Goal: Task Accomplishment & Management: Complete application form

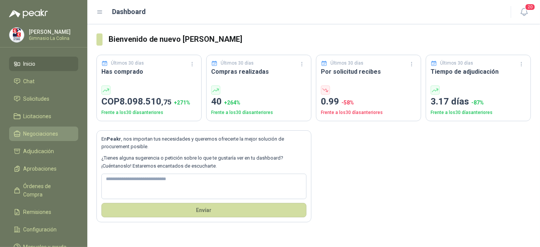
click at [40, 133] on span "Negociaciones" at bounding box center [41, 134] width 35 height 8
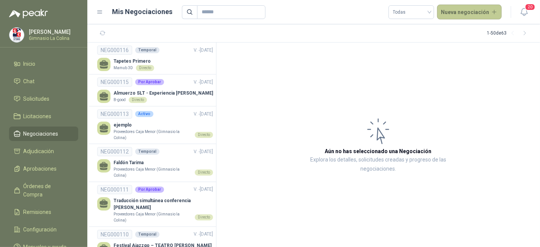
click at [467, 8] on button "Nueva negociación" at bounding box center [469, 12] width 65 height 15
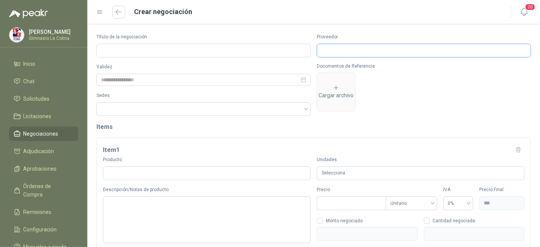
click at [444, 52] on input "Proveedor" at bounding box center [424, 50] width 214 height 13
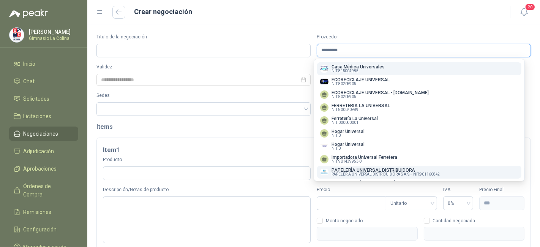
type input "*********"
click at [422, 169] on p "PAPELERÍA UNIVERSAL DISTRIBUIDORA" at bounding box center [386, 170] width 108 height 5
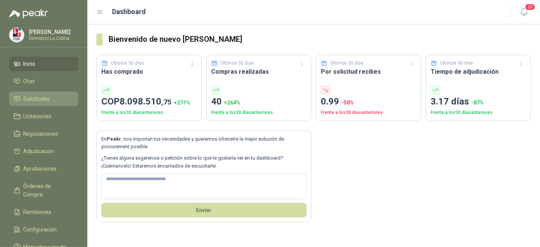
click at [25, 97] on span "Solicitudes" at bounding box center [37, 99] width 26 height 8
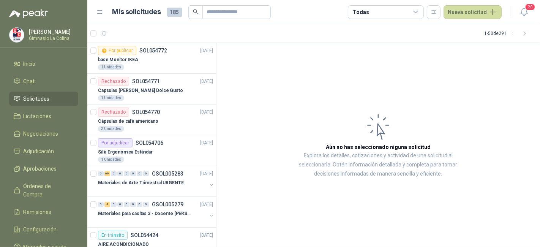
scroll to position [42, 0]
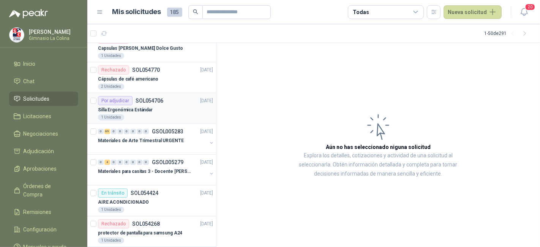
click at [176, 101] on div "Por adjudicar SOL054706 [DATE]" at bounding box center [155, 100] width 115 height 9
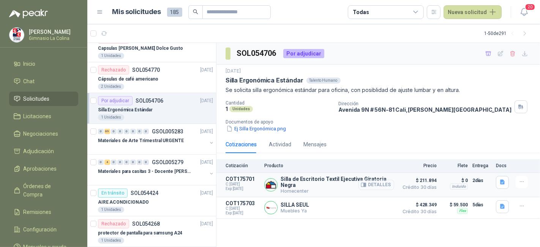
click at [374, 180] on button "Detalles" at bounding box center [377, 185] width 36 height 10
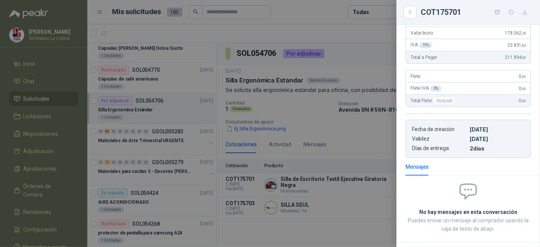
scroll to position [64, 0]
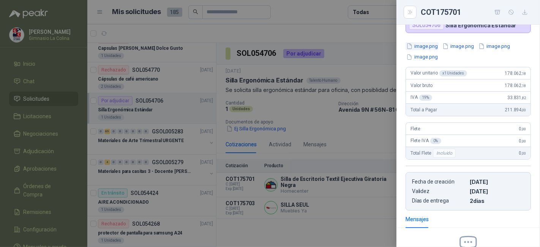
click at [428, 46] on button "image.png" at bounding box center [422, 46] width 33 height 8
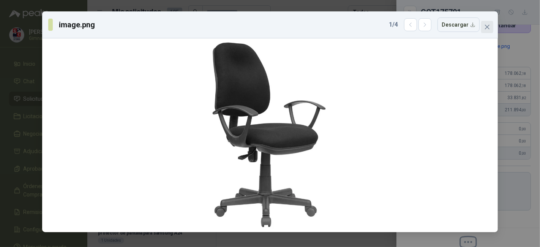
click at [488, 30] on button "Close" at bounding box center [488, 27] width 12 height 12
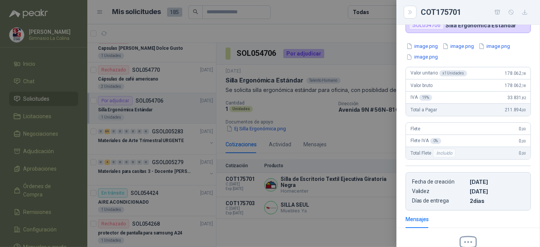
click at [365, 137] on div at bounding box center [270, 123] width 540 height 247
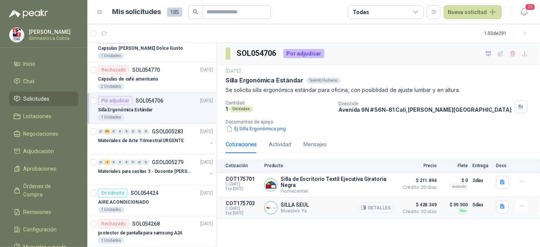
click at [332, 206] on div "SILLA SEUL Muebles Ya Detalles" at bounding box center [330, 207] width 130 height 15
click at [372, 207] on button "Detalles" at bounding box center [377, 208] width 36 height 10
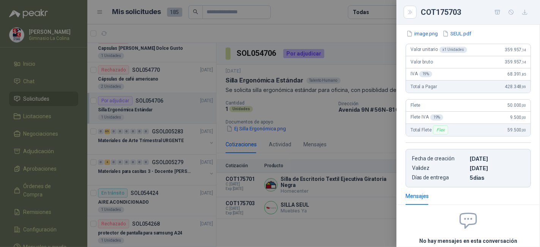
scroll to position [48, 0]
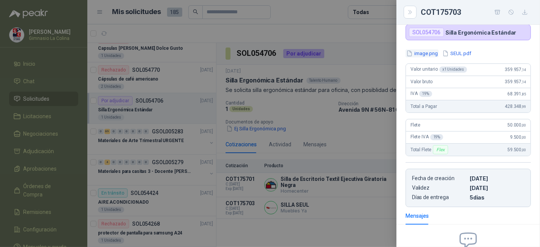
click at [426, 53] on button "image.png" at bounding box center [422, 53] width 33 height 8
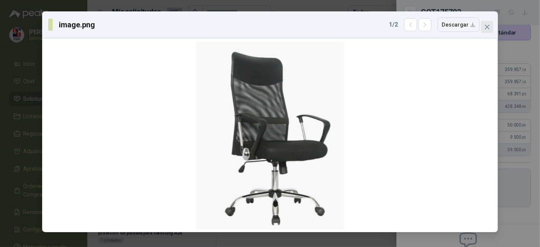
click at [483, 27] on span "Close" at bounding box center [488, 27] width 12 height 6
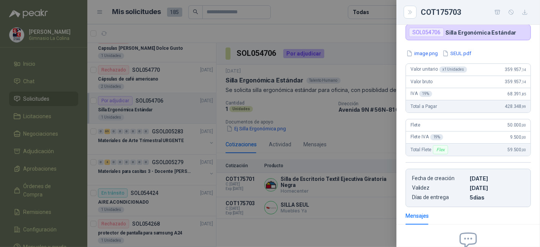
click at [377, 49] on div at bounding box center [270, 123] width 540 height 247
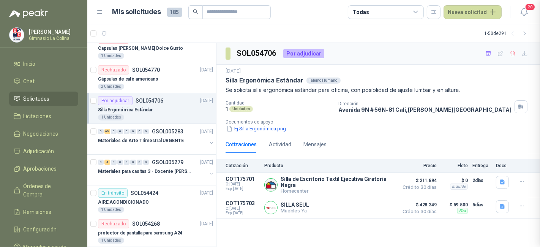
scroll to position [132, 0]
click at [201, 176] on div at bounding box center [152, 179] width 109 height 6
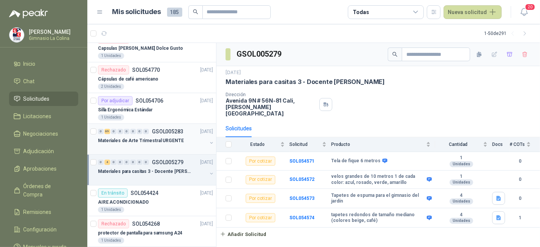
click at [132, 146] on div at bounding box center [152, 148] width 109 height 6
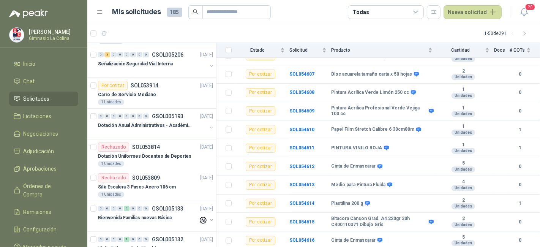
scroll to position [338, 0]
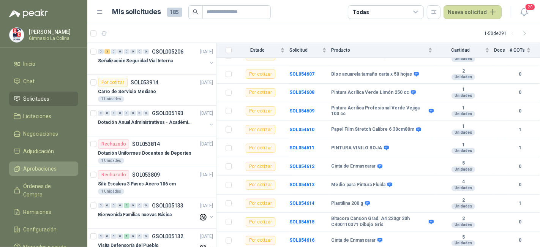
click at [70, 166] on li "Aprobaciones" at bounding box center [44, 169] width 60 height 8
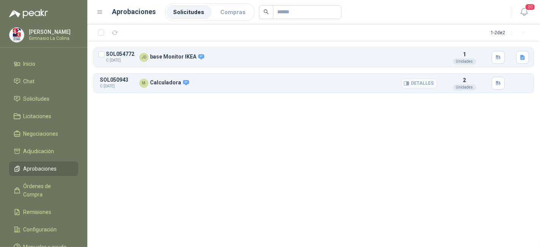
click at [367, 79] on div "M Calculadora" at bounding box center [288, 83] width 298 height 9
click at [173, 84] on p "Calculadora" at bounding box center [170, 82] width 40 height 7
click at [136, 84] on article "SOL050943 C: [DATE] M Calculadora Detalles 2 Unidades" at bounding box center [314, 83] width 440 height 19
click at [448, 85] on div "2 Unidades" at bounding box center [465, 83] width 46 height 14
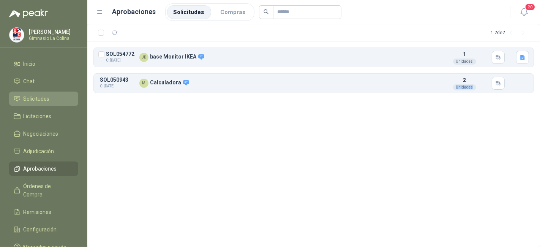
click at [70, 98] on li "Solicitudes" at bounding box center [44, 99] width 60 height 8
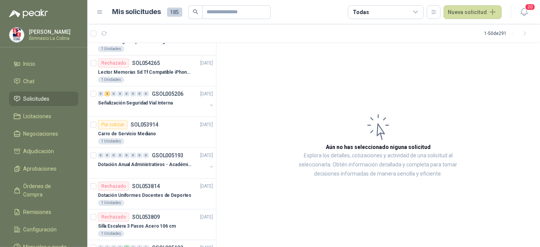
scroll to position [338, 0]
